Goal: Task Accomplishment & Management: Manage account settings

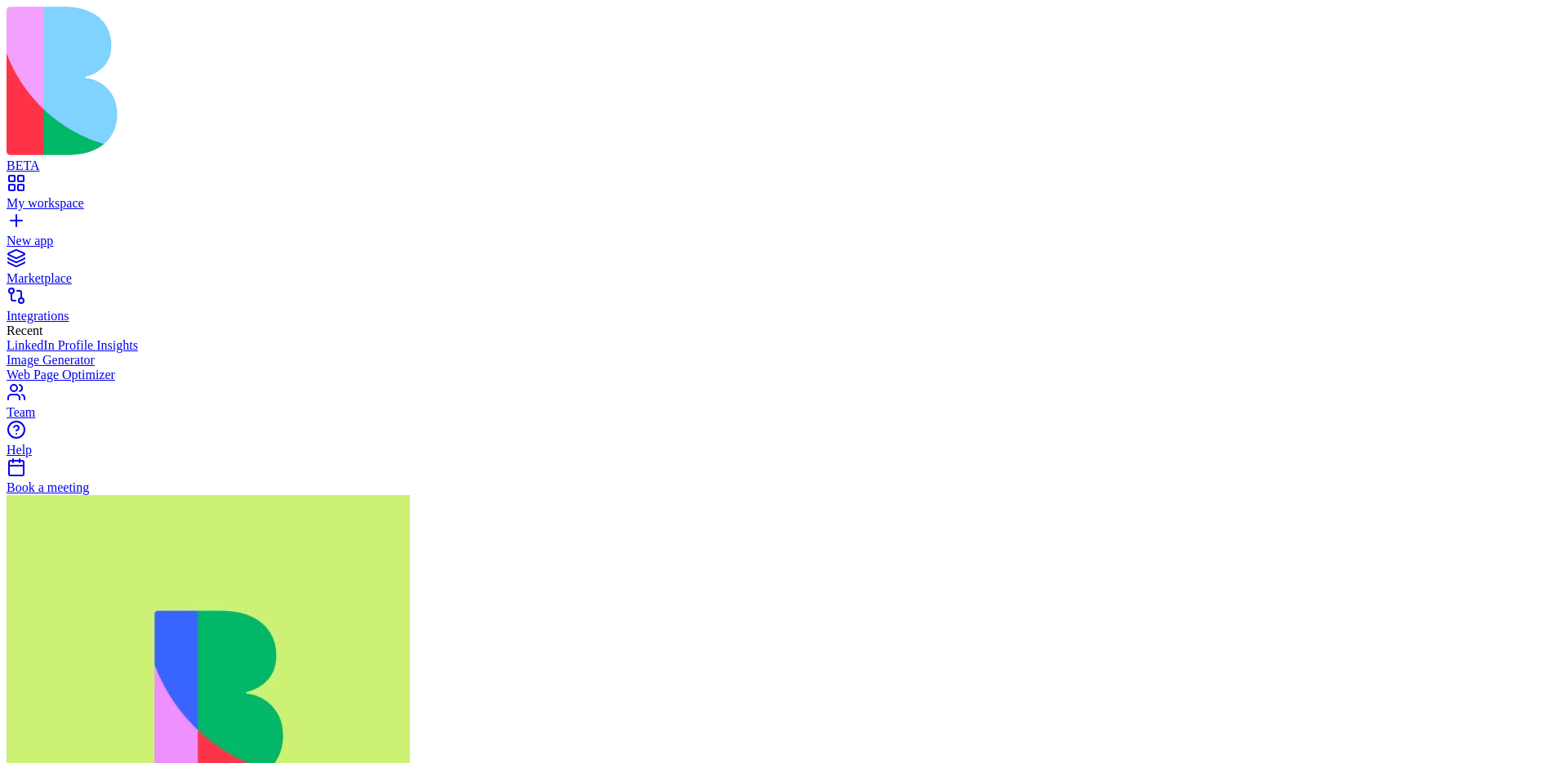
drag, startPoint x: 562, startPoint y: 234, endPoint x: 607, endPoint y: 235, distance: 45.0
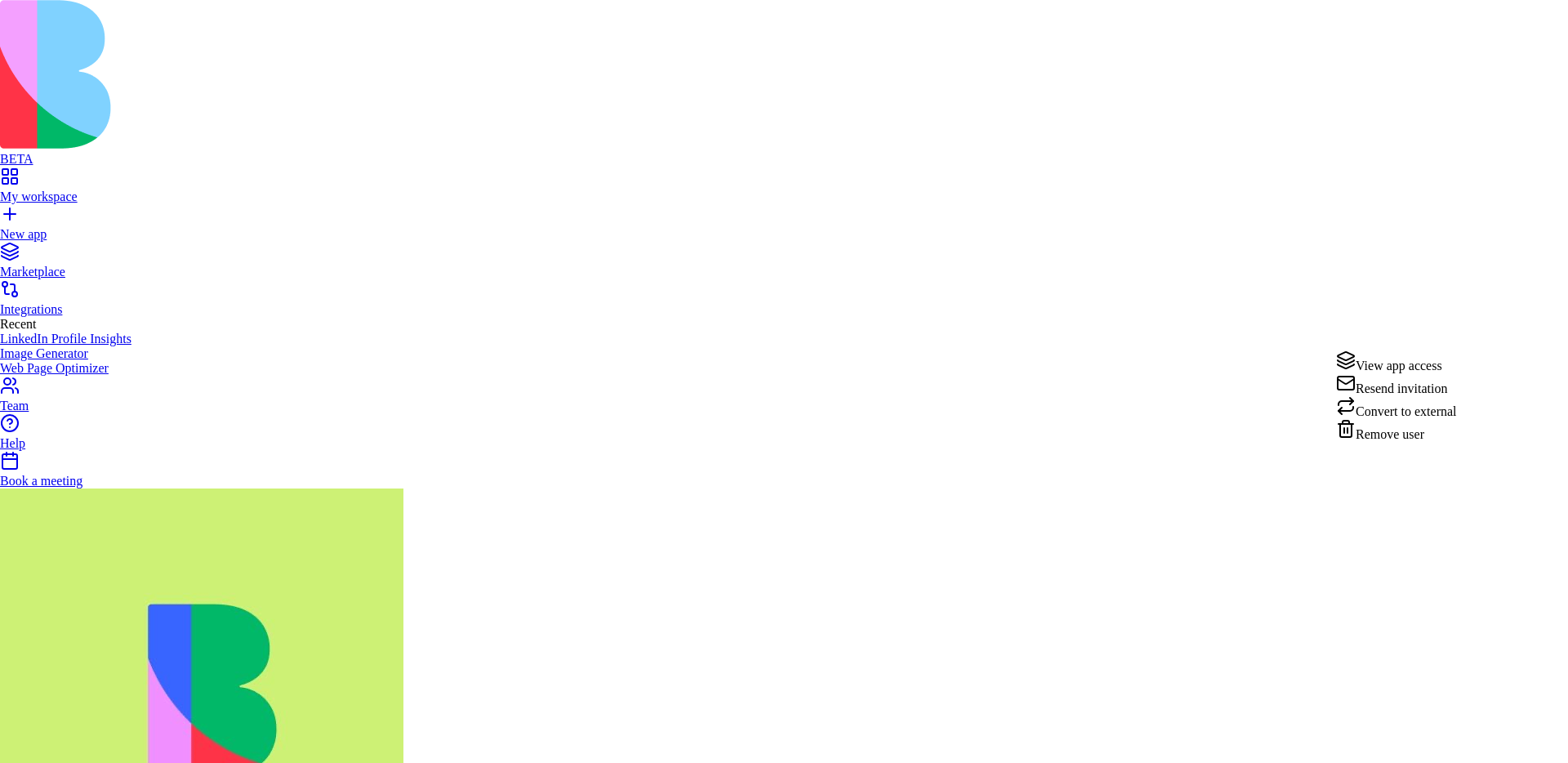
click at [1395, 442] on div "Remove user" at bounding box center [1396, 430] width 121 height 23
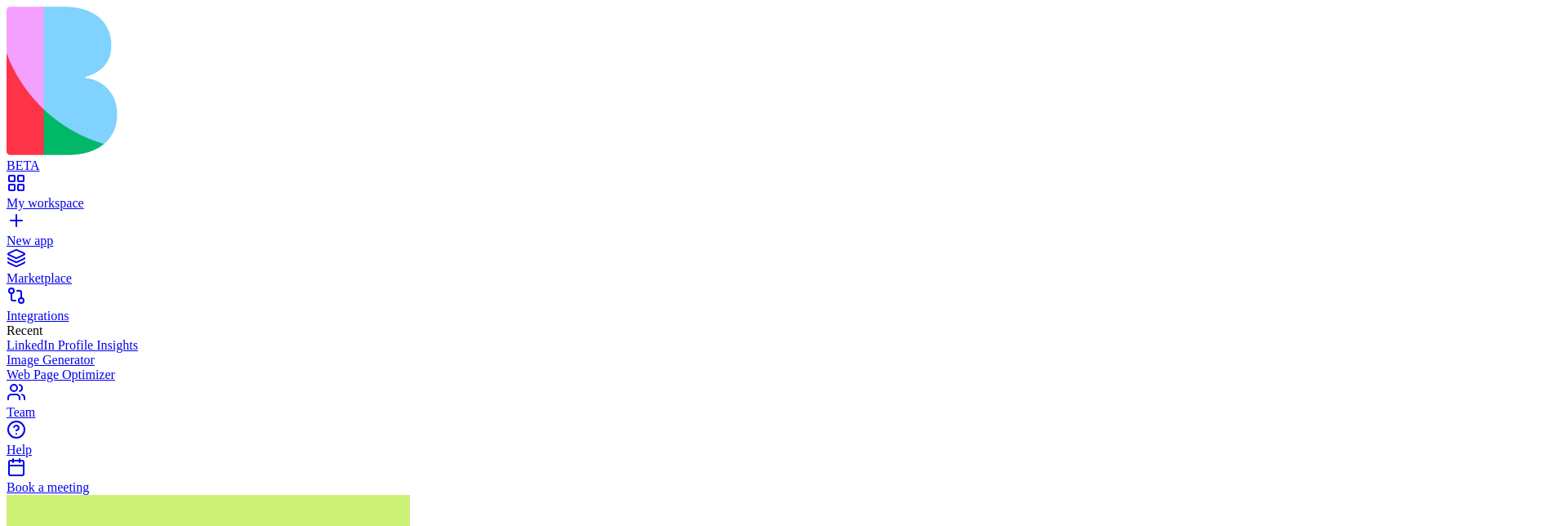
scroll to position [0, 0]
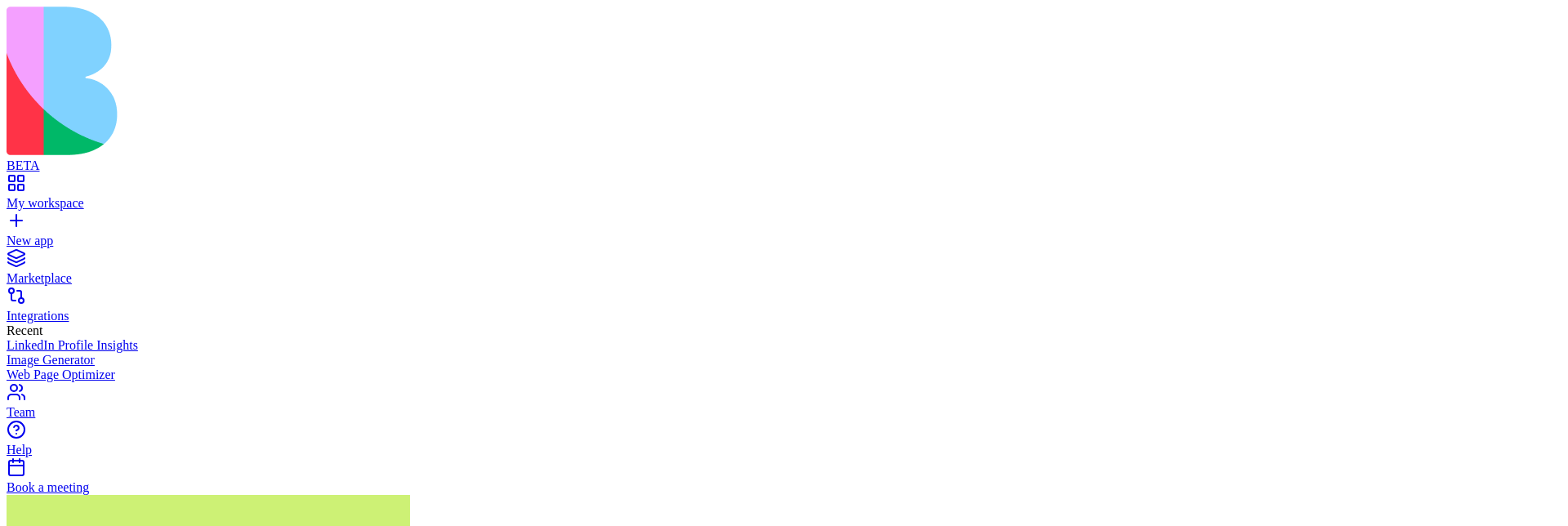
scroll to position [110, 0]
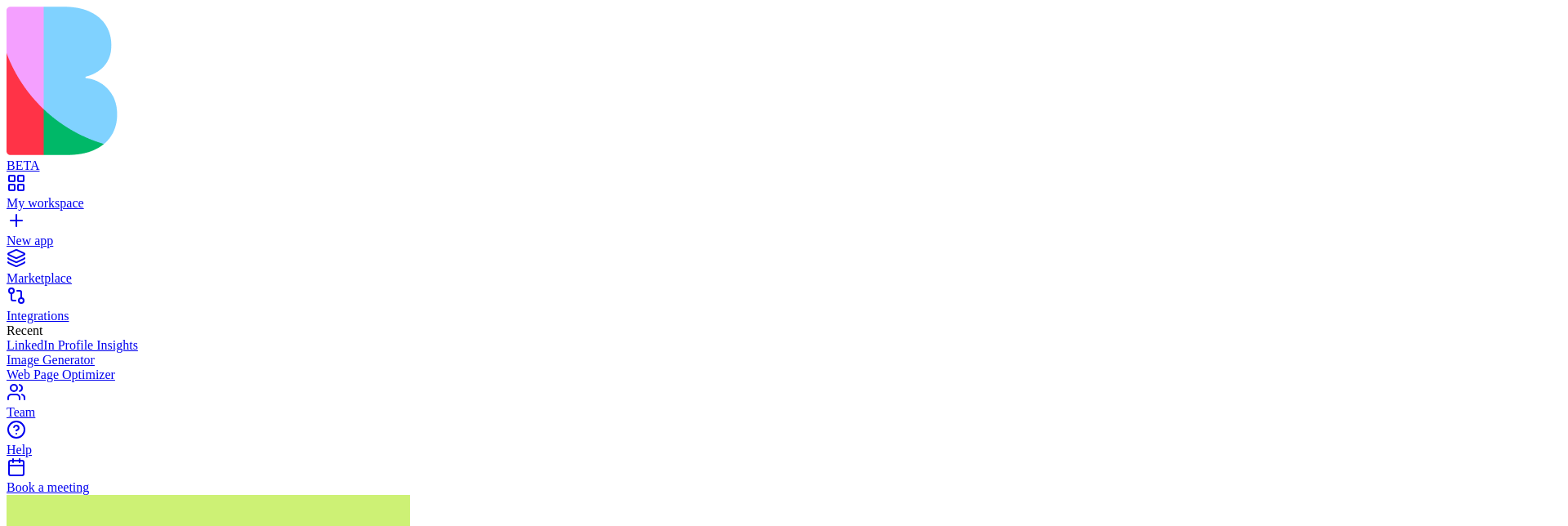
scroll to position [0, 0]
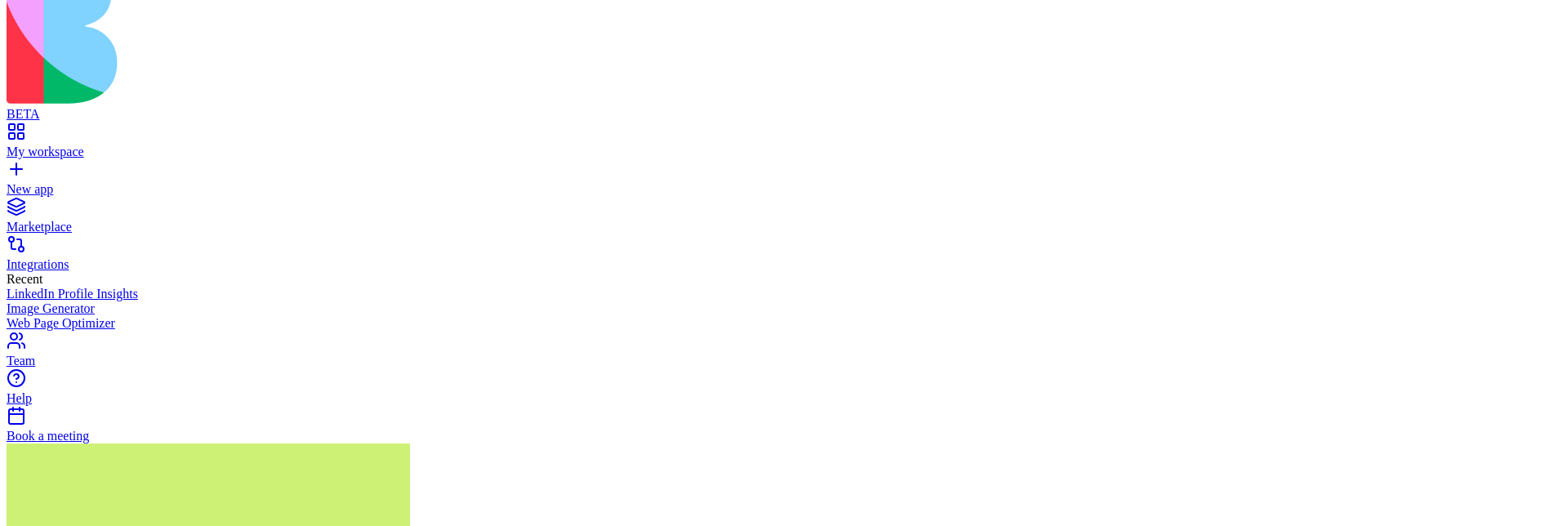
scroll to position [52, 0]
